Goal: Find specific page/section: Find specific page/section

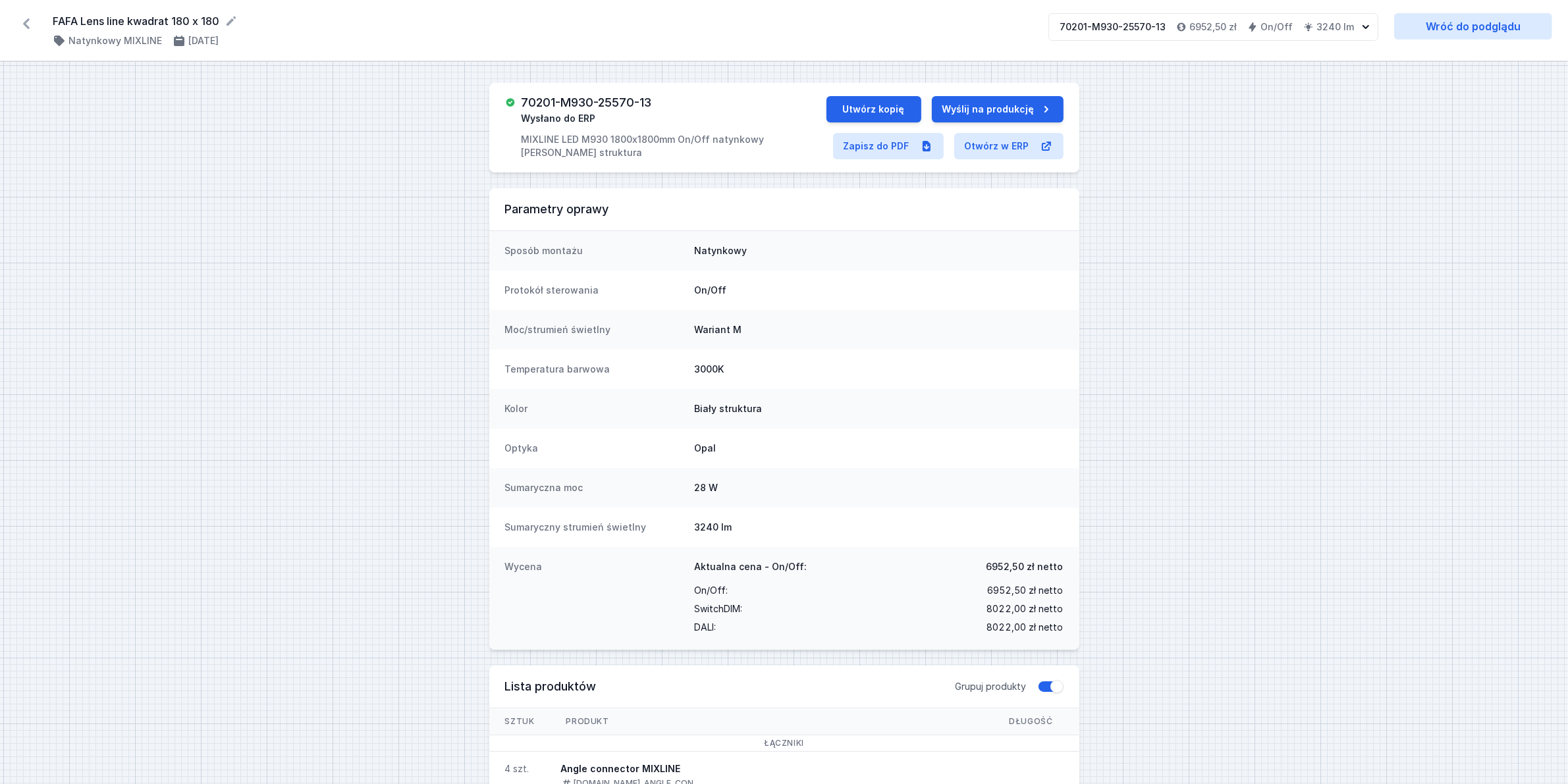
click at [34, 23] on icon at bounding box center [26, 24] width 21 height 21
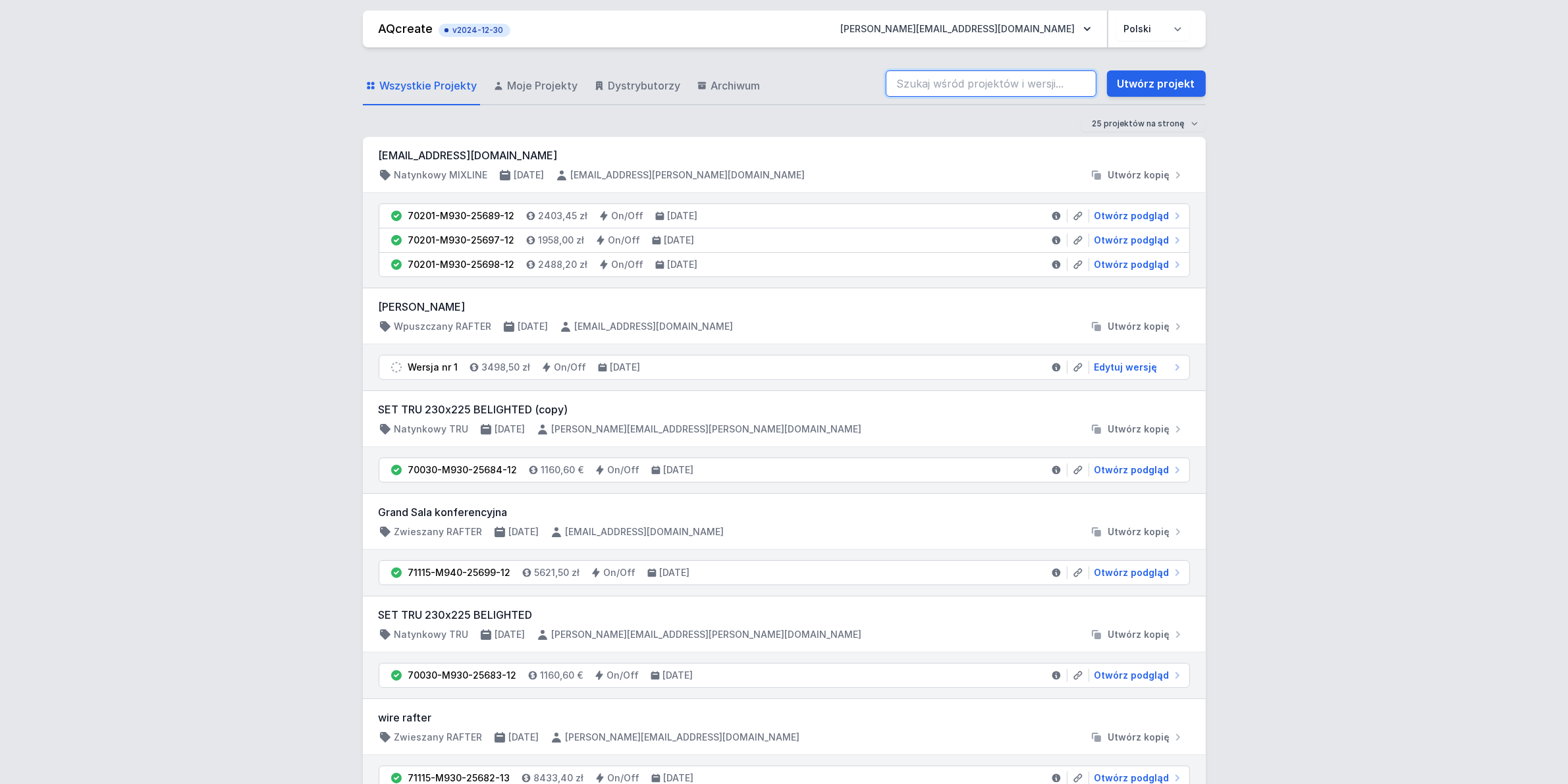
click at [953, 82] on input "search" at bounding box center [991, 83] width 211 height 26
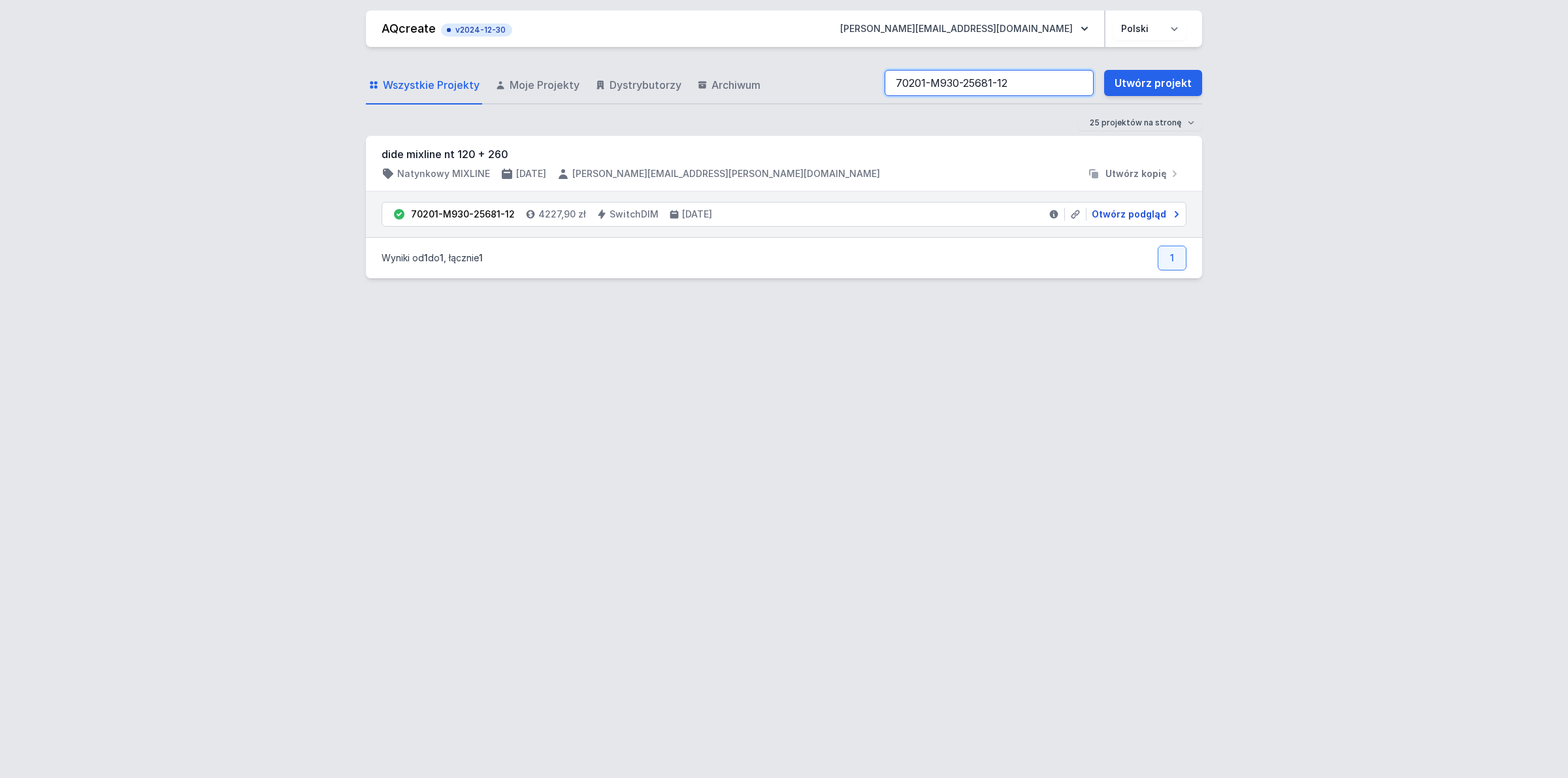
type input "70201-M930-25681-12"
click at [1112, 214] on span "Otwórz podgląd" at bounding box center [1129, 215] width 75 height 13
select select "3"
select select "2"
